Goal: Task Accomplishment & Management: Manage account settings

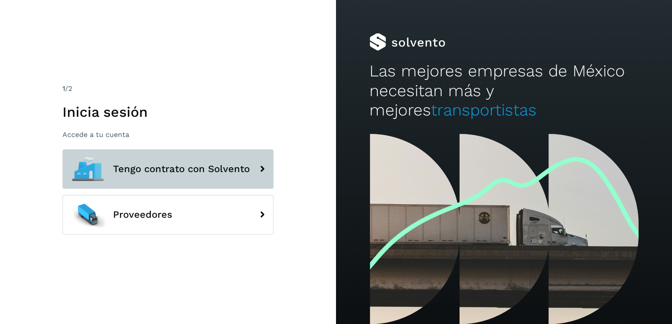
click at [229, 166] on span "Tengo contrato con Solvento" at bounding box center [181, 169] width 137 height 11
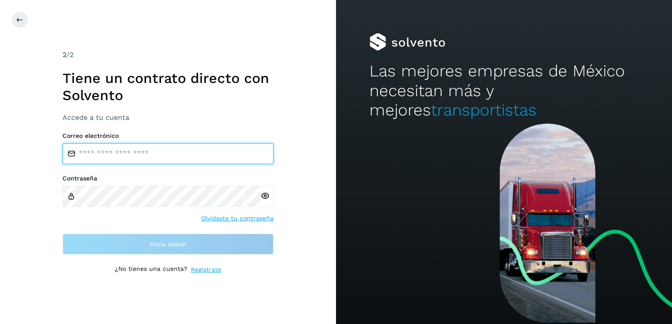
click at [155, 152] on input "email" at bounding box center [167, 153] width 211 height 21
type input "**********"
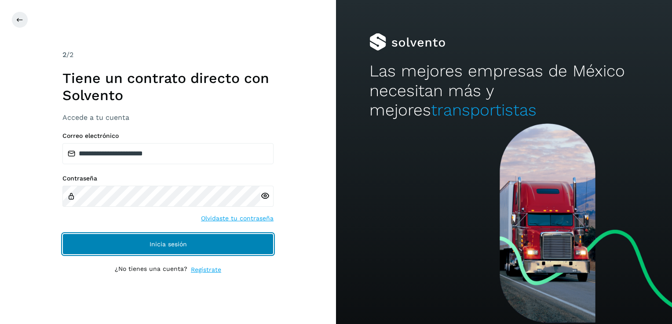
click at [184, 240] on button "Inicia sesión" at bounding box center [167, 244] width 211 height 21
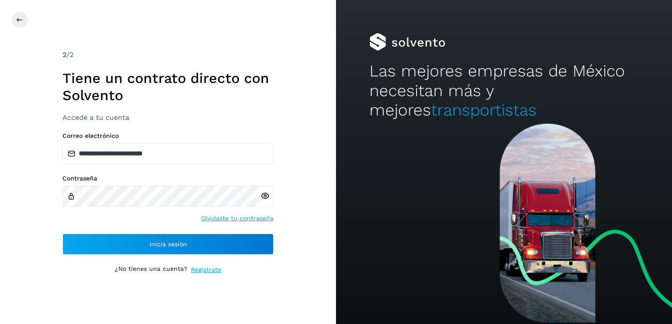
click at [267, 194] on icon at bounding box center [264, 196] width 9 height 9
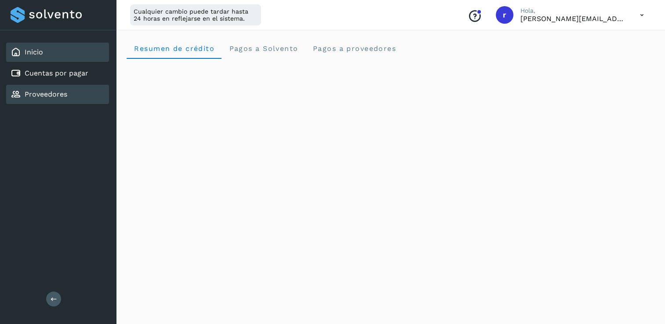
click at [46, 93] on link "Proveedores" at bounding box center [46, 94] width 43 height 8
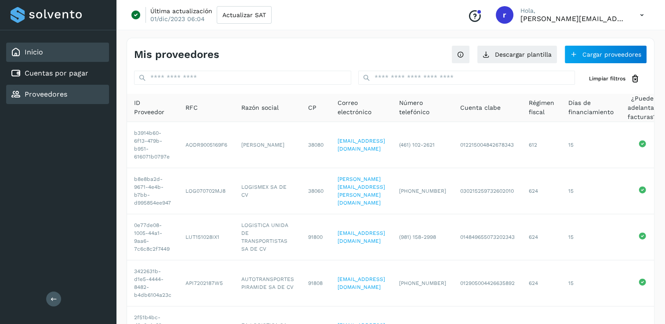
click at [27, 49] on link "Inicio" at bounding box center [34, 52] width 18 height 8
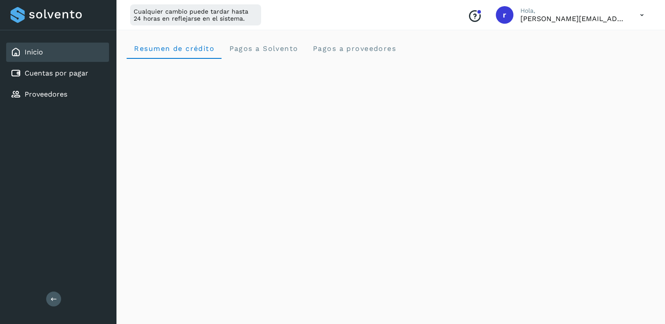
click at [642, 11] on icon at bounding box center [642, 15] width 18 height 18
click at [581, 58] on div "Cerrar sesión" at bounding box center [598, 56] width 105 height 17
